Goal: Find specific page/section: Find specific page/section

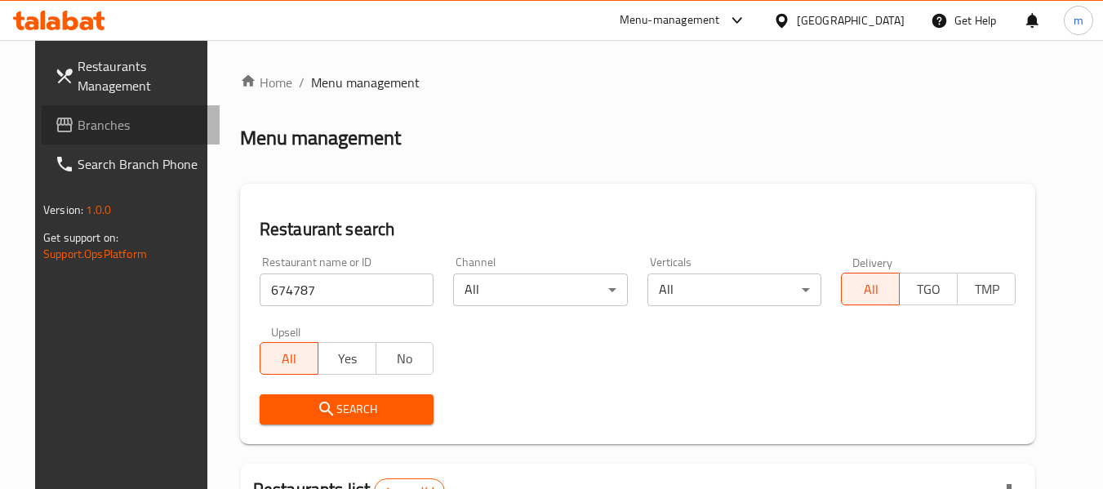
click at [78, 126] on span "Branches" at bounding box center [142, 125] width 129 height 20
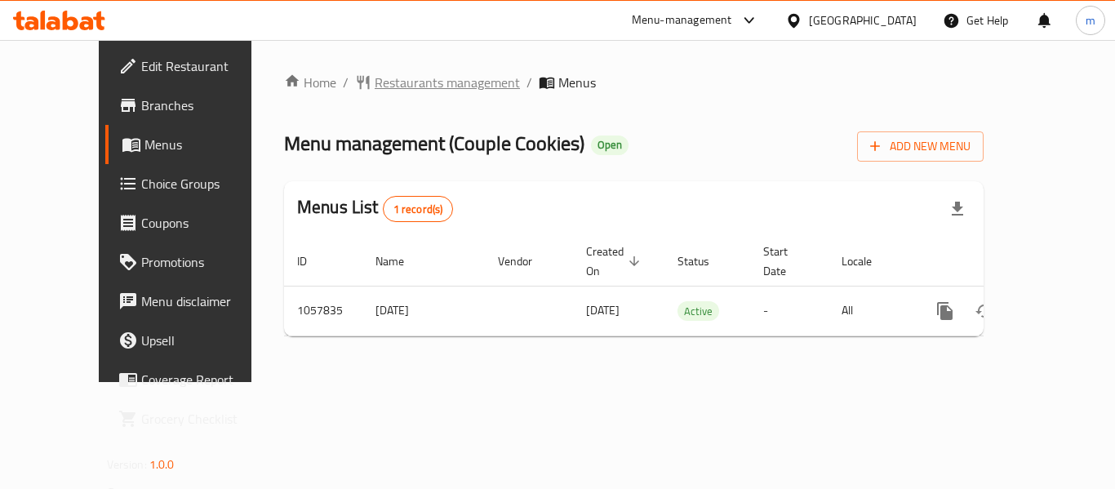
click at [375, 82] on span "Restaurants management" at bounding box center [447, 83] width 145 height 20
click at [401, 91] on span "Restaurants management" at bounding box center [447, 83] width 145 height 20
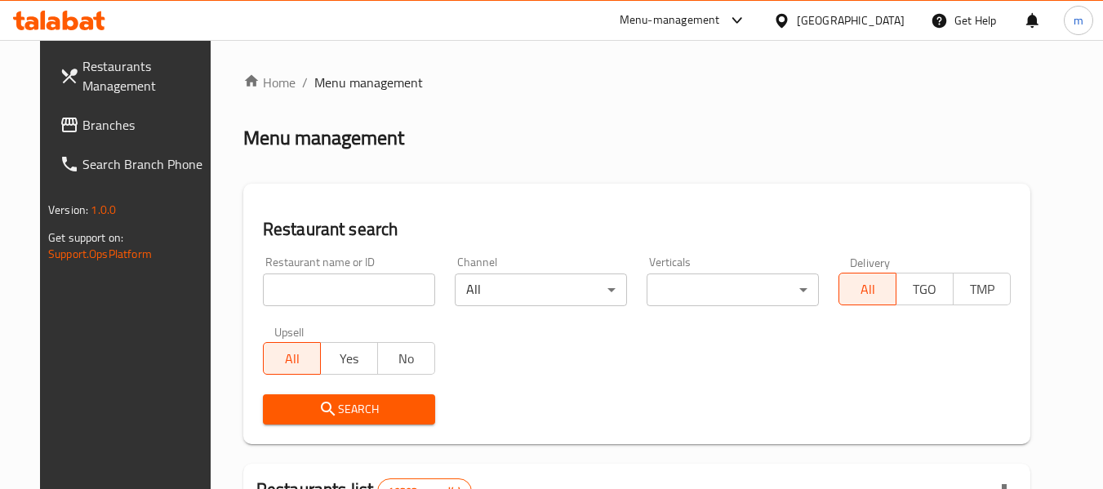
click at [340, 280] on input "search" at bounding box center [349, 290] width 172 height 33
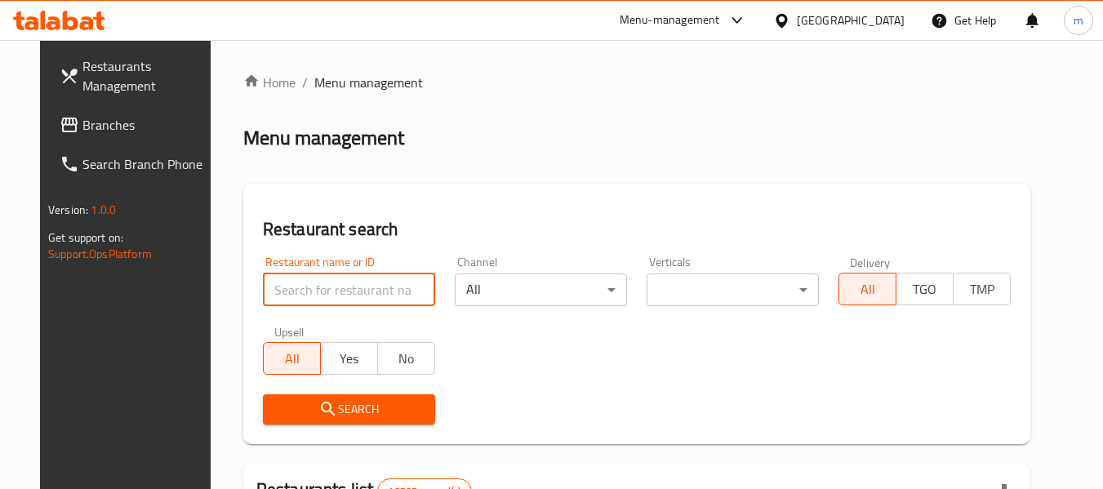
paste input "662852"
type input "662852"
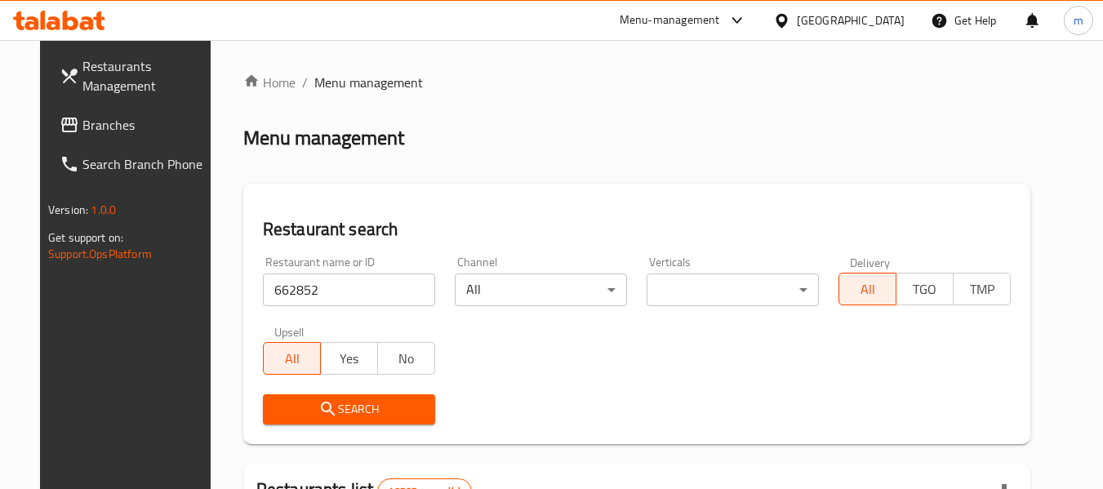
click at [318, 416] on icon "submit" at bounding box center [328, 409] width 20 height 20
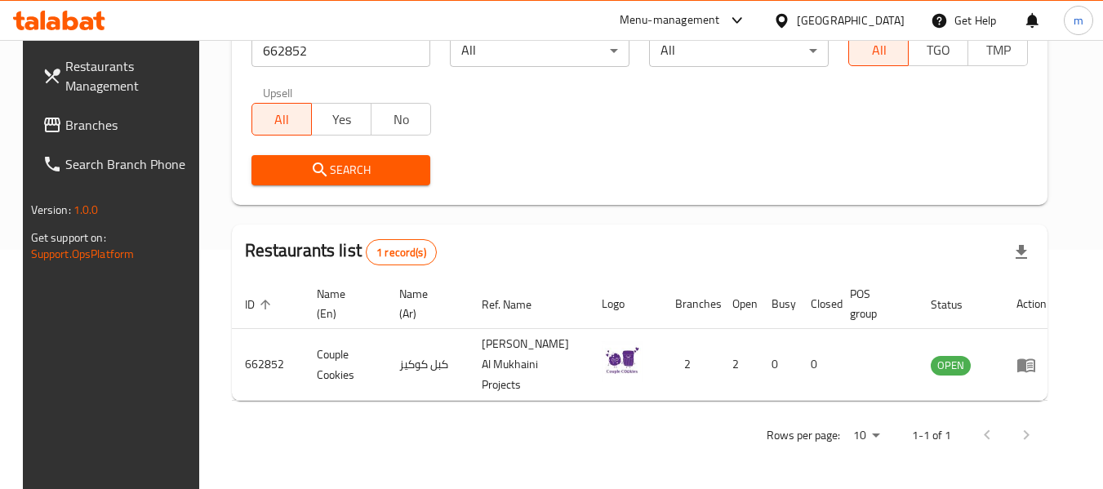
scroll to position [225, 0]
